Goal: Task Accomplishment & Management: Use online tool/utility

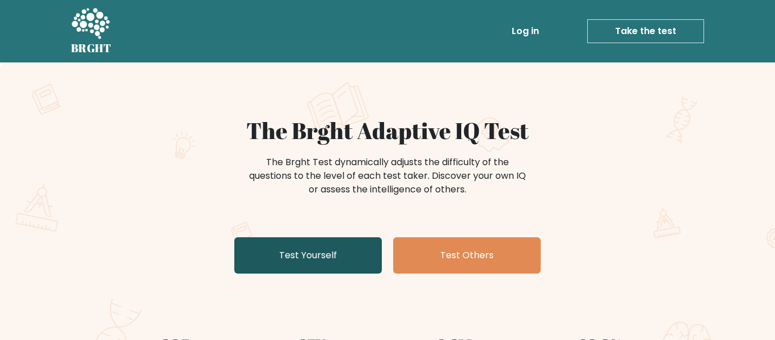
click at [343, 261] on link "Test Yourself" at bounding box center [307, 255] width 147 height 36
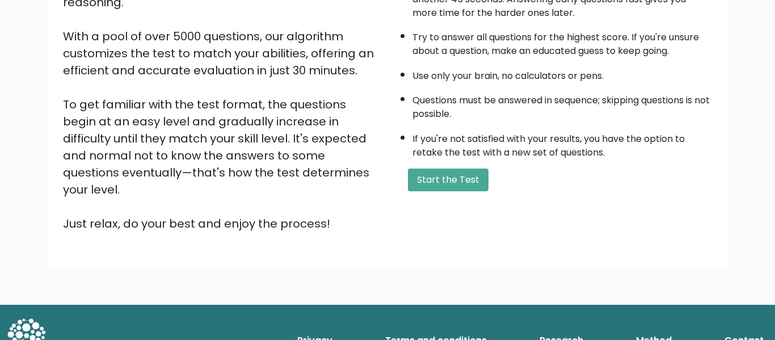
scroll to position [176, 0]
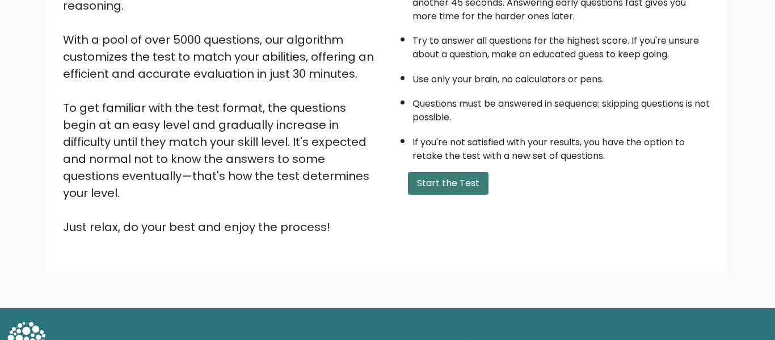
click at [467, 185] on button "Start the Test" at bounding box center [448, 183] width 81 height 23
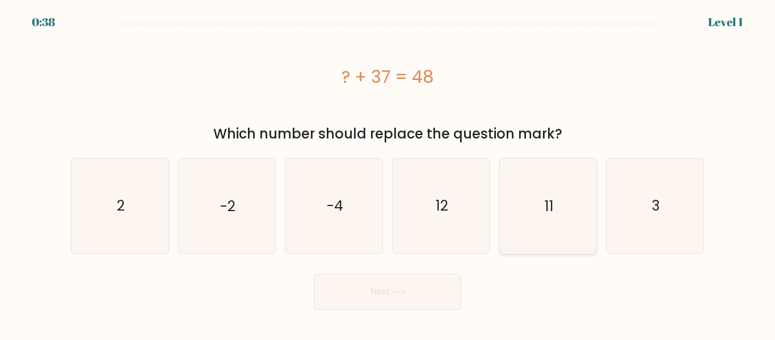
click at [554, 189] on icon "11" at bounding box center [547, 205] width 95 height 95
click at [388, 173] on input "e. 11" at bounding box center [387, 171] width 1 height 3
radio input "true"
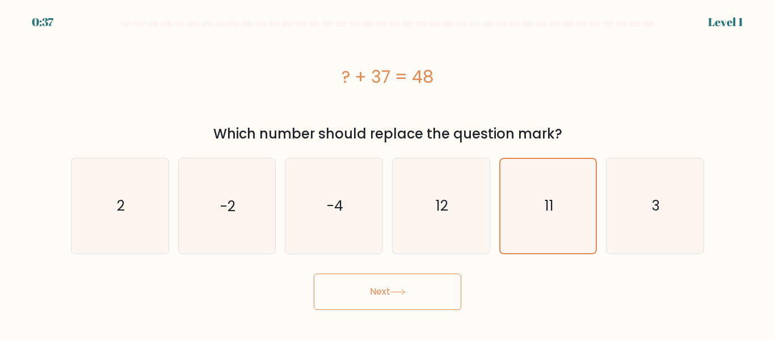
click at [394, 300] on button "Next" at bounding box center [387, 291] width 147 height 36
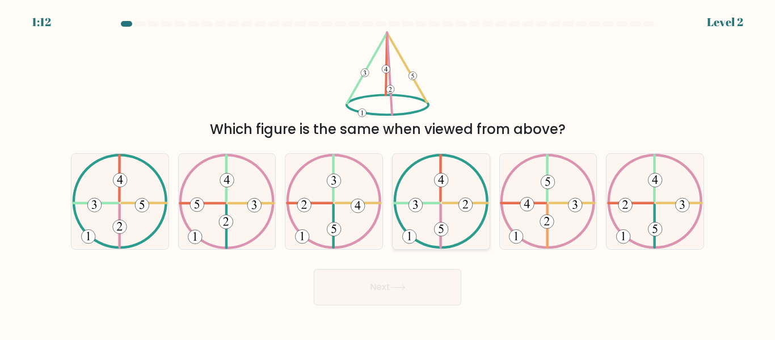
click at [438, 185] on 134 at bounding box center [441, 180] width 14 height 14
click at [388, 173] on input "d." at bounding box center [387, 171] width 1 height 3
radio input "true"
click at [406, 285] on icon at bounding box center [397, 287] width 15 height 6
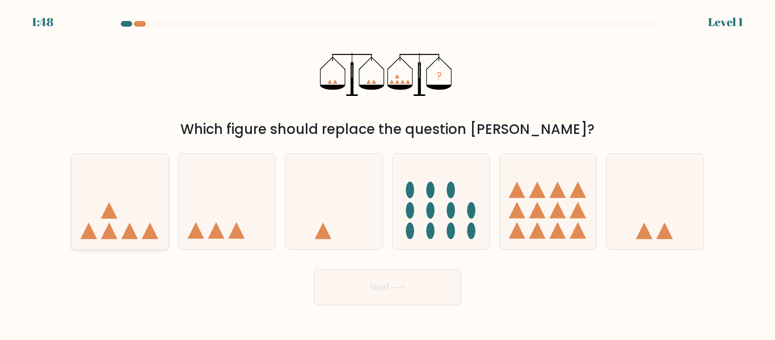
click at [150, 187] on icon at bounding box center [119, 201] width 97 height 80
click at [387, 173] on input "a." at bounding box center [387, 171] width 1 height 3
radio input "true"
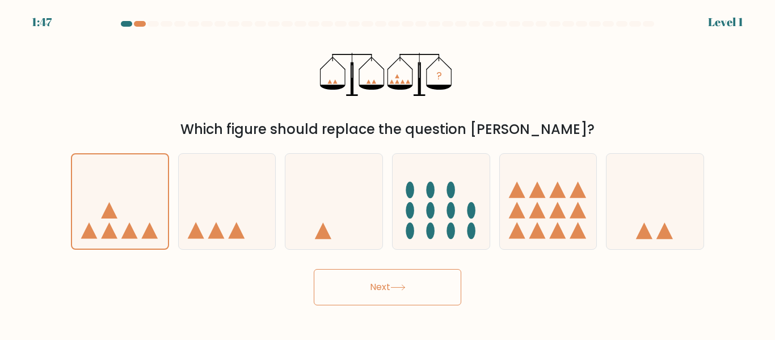
click at [390, 282] on button "Next" at bounding box center [387, 287] width 147 height 36
